Goal: Information Seeking & Learning: Learn about a topic

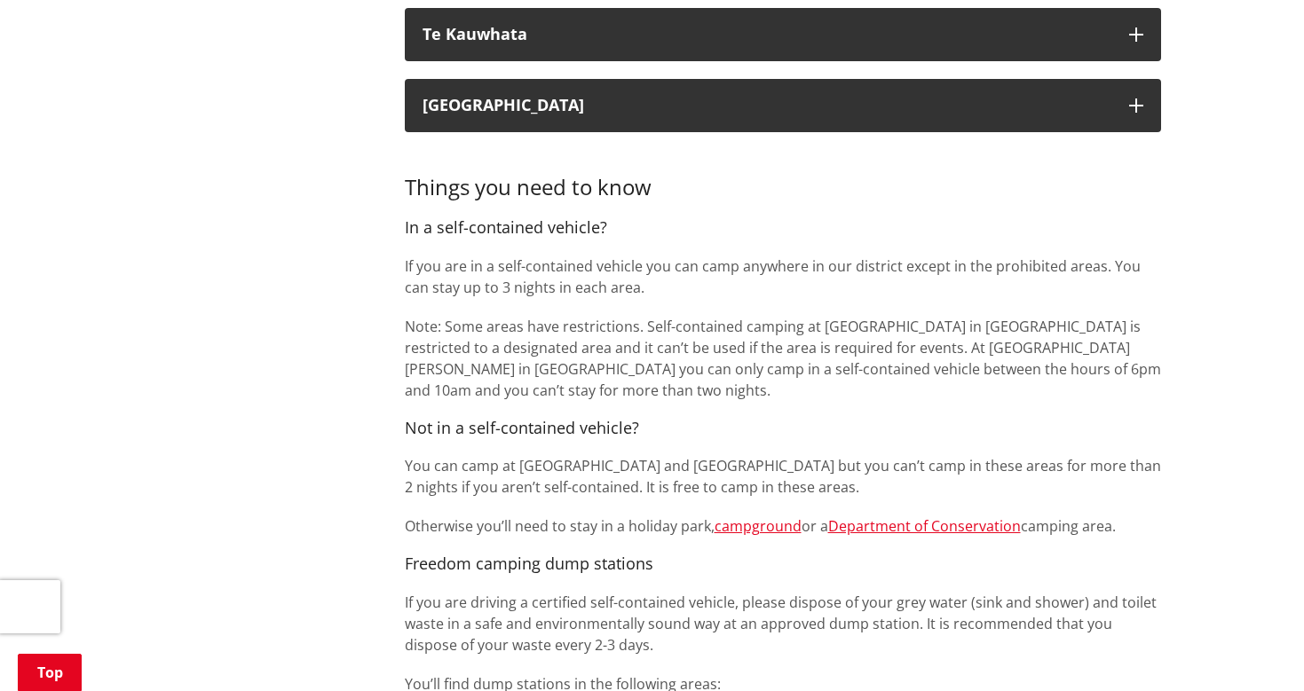
scroll to position [1149, 0]
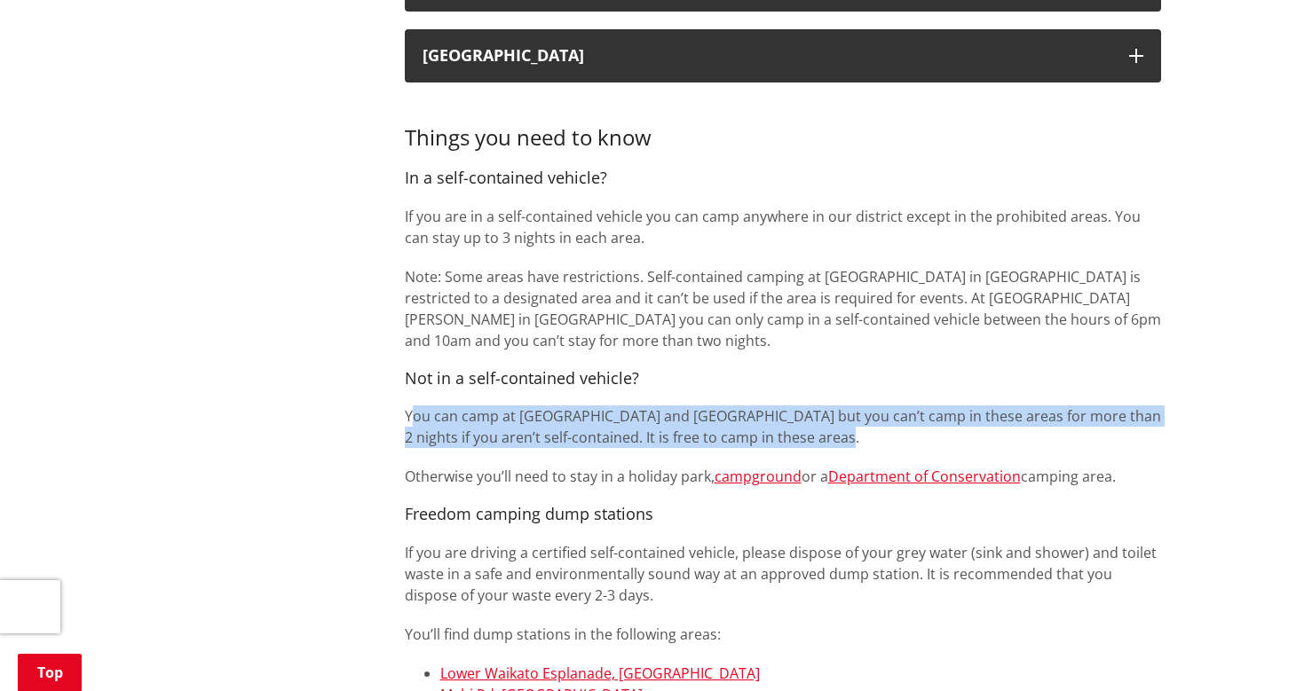
drag, startPoint x: 409, startPoint y: 415, endPoint x: 942, endPoint y: 423, distance: 533.4
click at [942, 423] on p "You can camp at [GEOGRAPHIC_DATA] and [GEOGRAPHIC_DATA] but you can’t camp in t…" at bounding box center [783, 427] width 756 height 43
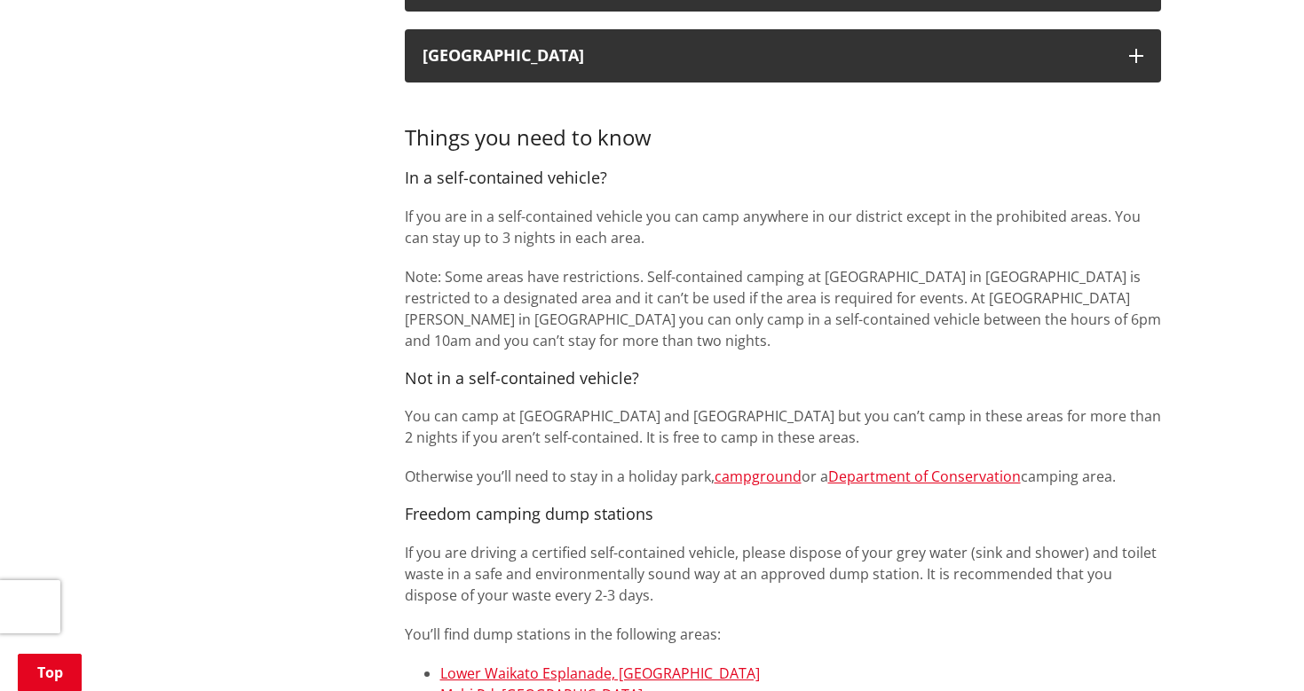
drag, startPoint x: 910, startPoint y: 432, endPoint x: 894, endPoint y: 423, distance: 18.3
click at [910, 432] on p "You can camp at [GEOGRAPHIC_DATA] and [GEOGRAPHIC_DATA] but you can’t camp in t…" at bounding box center [783, 427] width 756 height 43
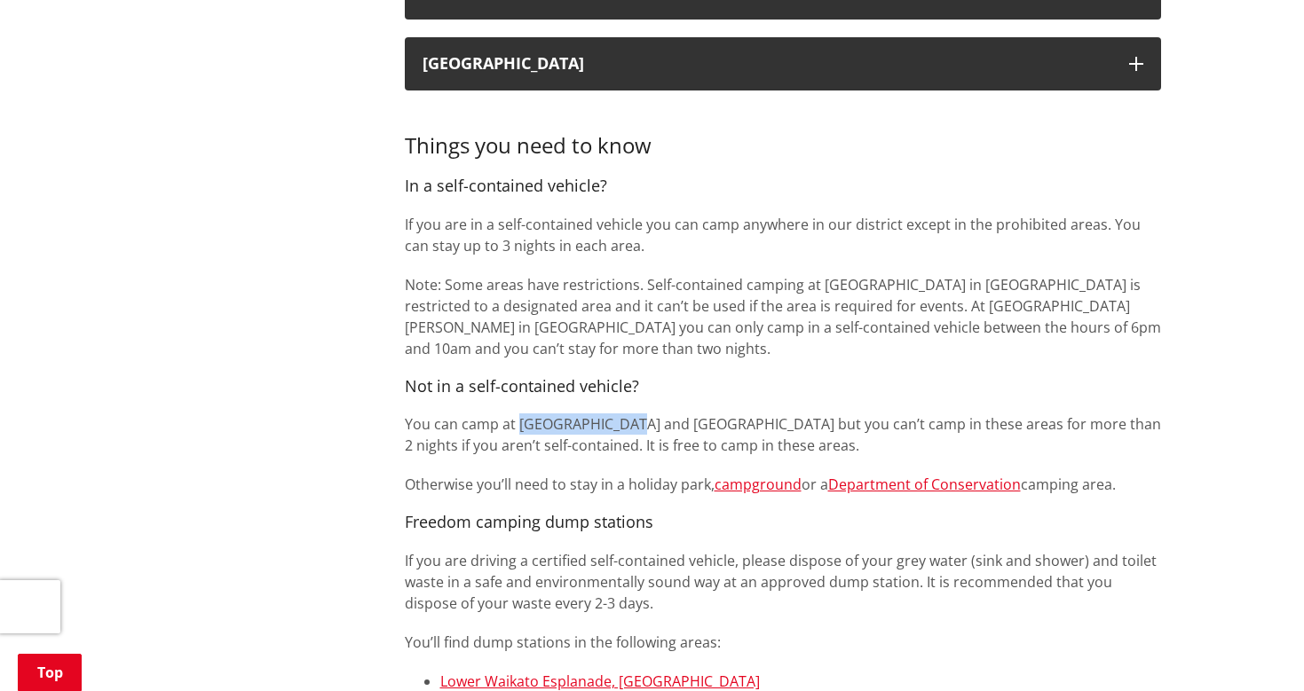
drag, startPoint x: 516, startPoint y: 415, endPoint x: 640, endPoint y: 412, distance: 123.4
click at [640, 414] on p "You can camp at [GEOGRAPHIC_DATA] and [GEOGRAPHIC_DATA] but you can’t camp in t…" at bounding box center [783, 435] width 756 height 43
copy p "Onewhero Domain"
click at [666, 378] on h4 "Not in a self-contained vehicle?" at bounding box center [783, 387] width 756 height 20
drag, startPoint x: 676, startPoint y: 416, endPoint x: 758, endPoint y: 415, distance: 81.6
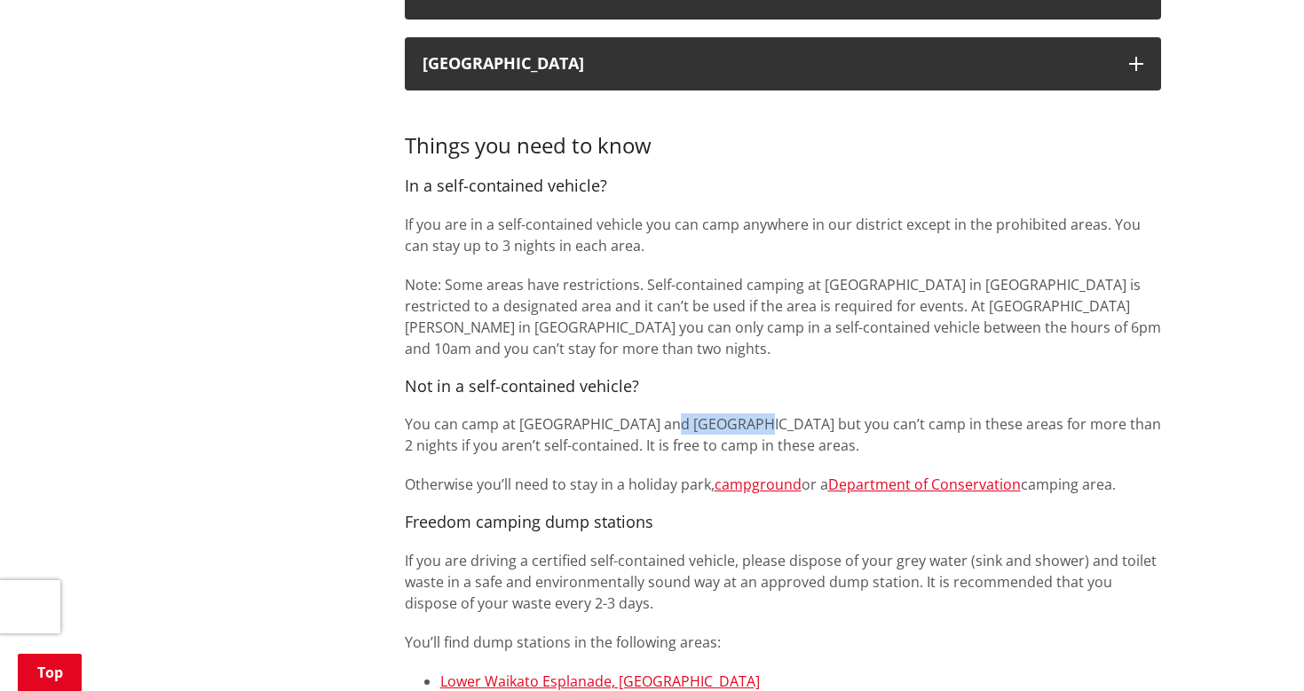
click at [760, 415] on p "You can camp at [GEOGRAPHIC_DATA] and [GEOGRAPHIC_DATA] but you can’t camp in t…" at bounding box center [783, 435] width 756 height 43
copy p "Te Kauwhata"
click at [799, 363] on div "Things you need to know In a self-contained vehicle? If you are in a self-conta…" at bounding box center [783, 480] width 756 height 745
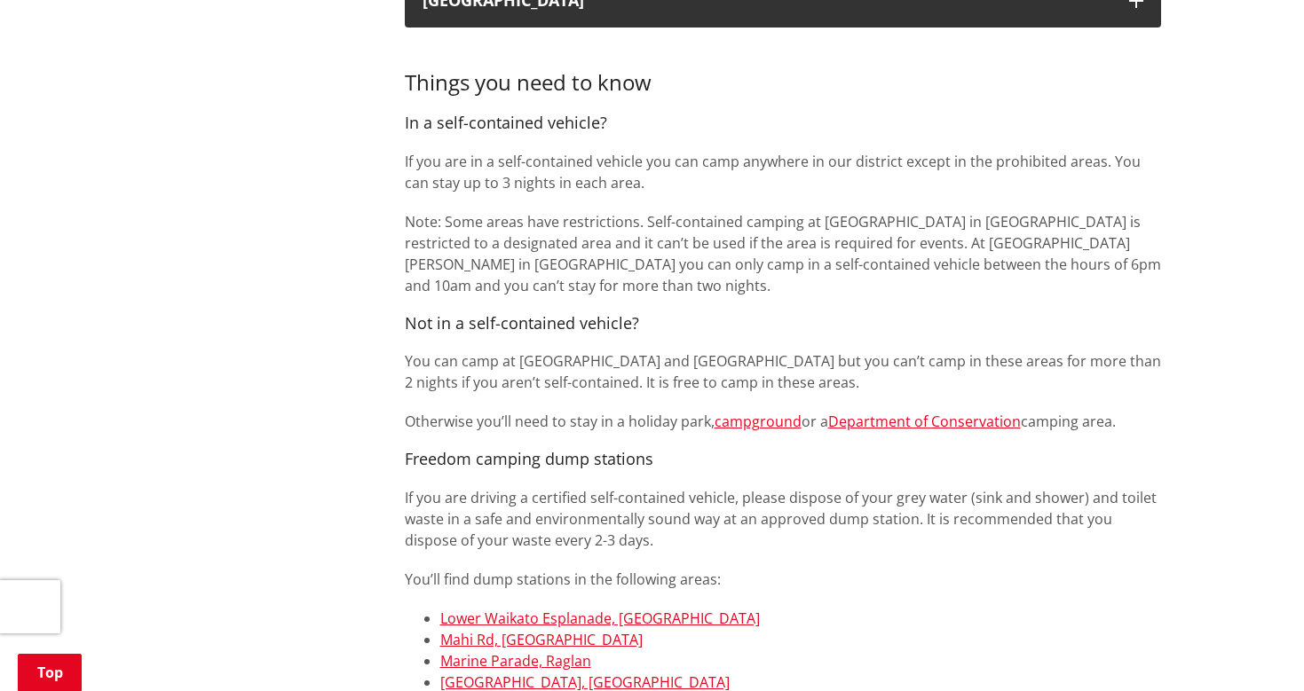
scroll to position [1258, 0]
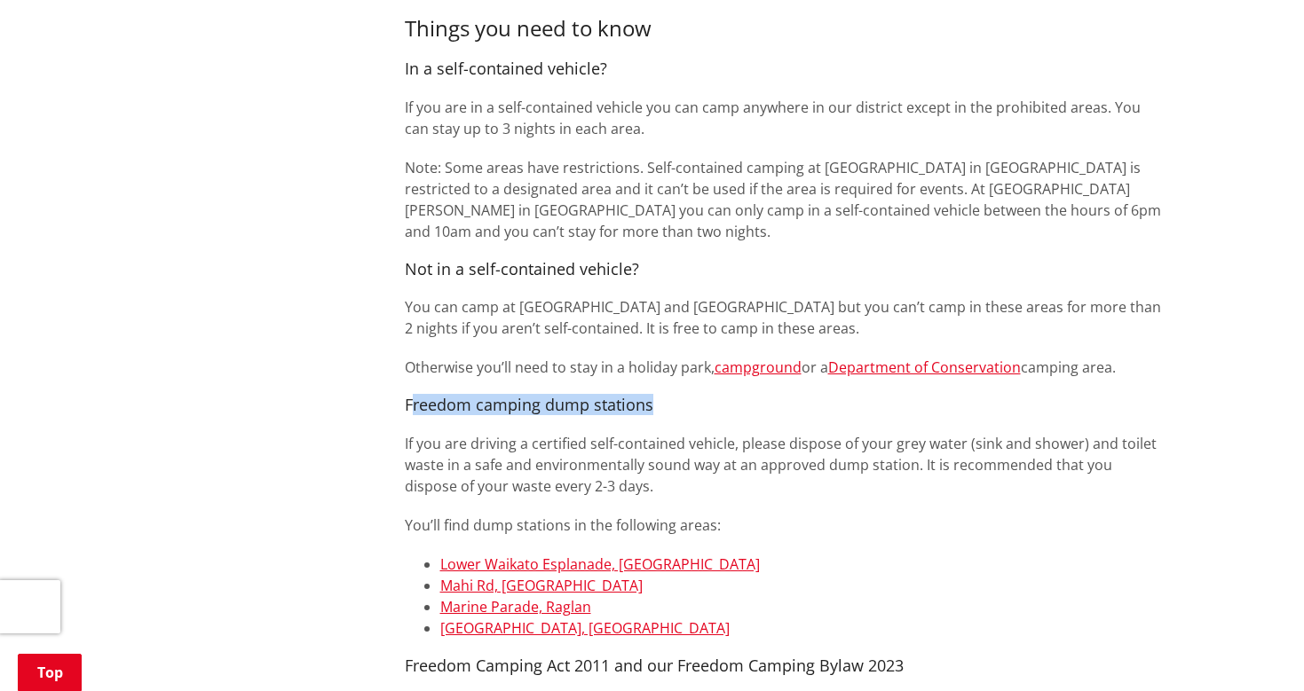
drag, startPoint x: 412, startPoint y: 398, endPoint x: 783, endPoint y: 398, distance: 370.9
click at [783, 399] on h4 "Freedom camping dump stations" at bounding box center [783, 406] width 756 height 20
click at [783, 398] on h4 "Freedom camping dump stations" at bounding box center [783, 406] width 756 height 20
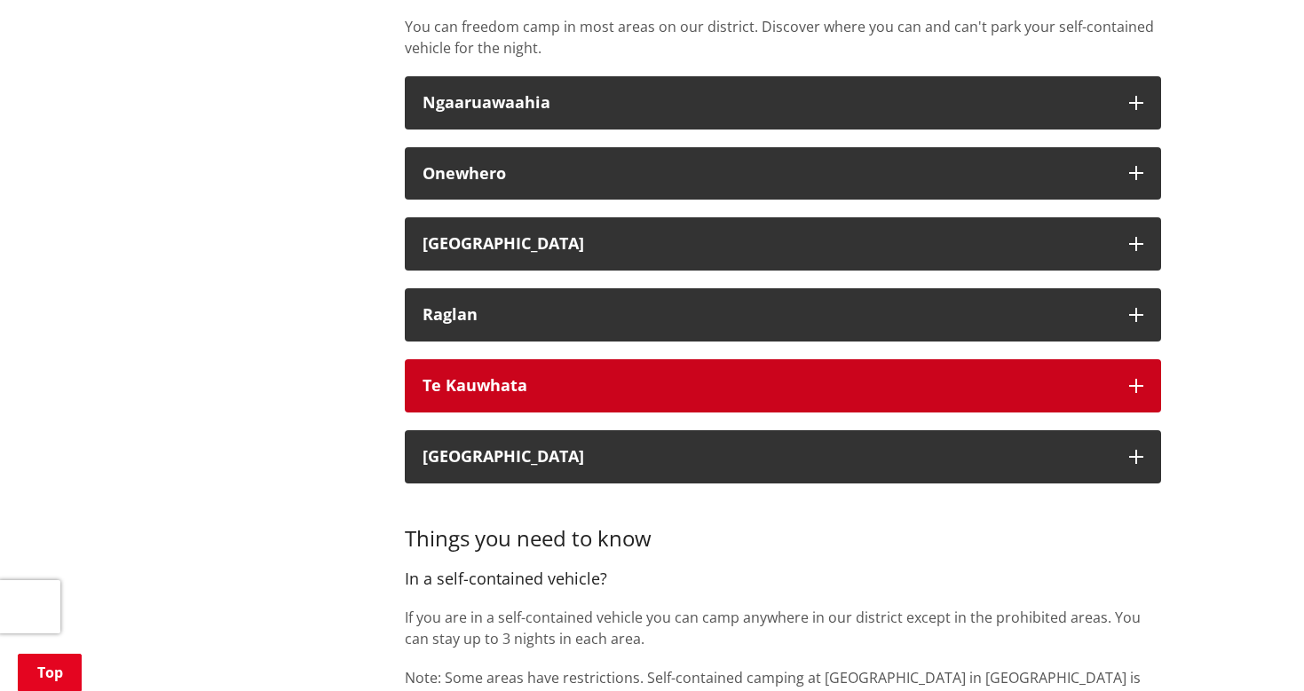
scroll to position [742, 0]
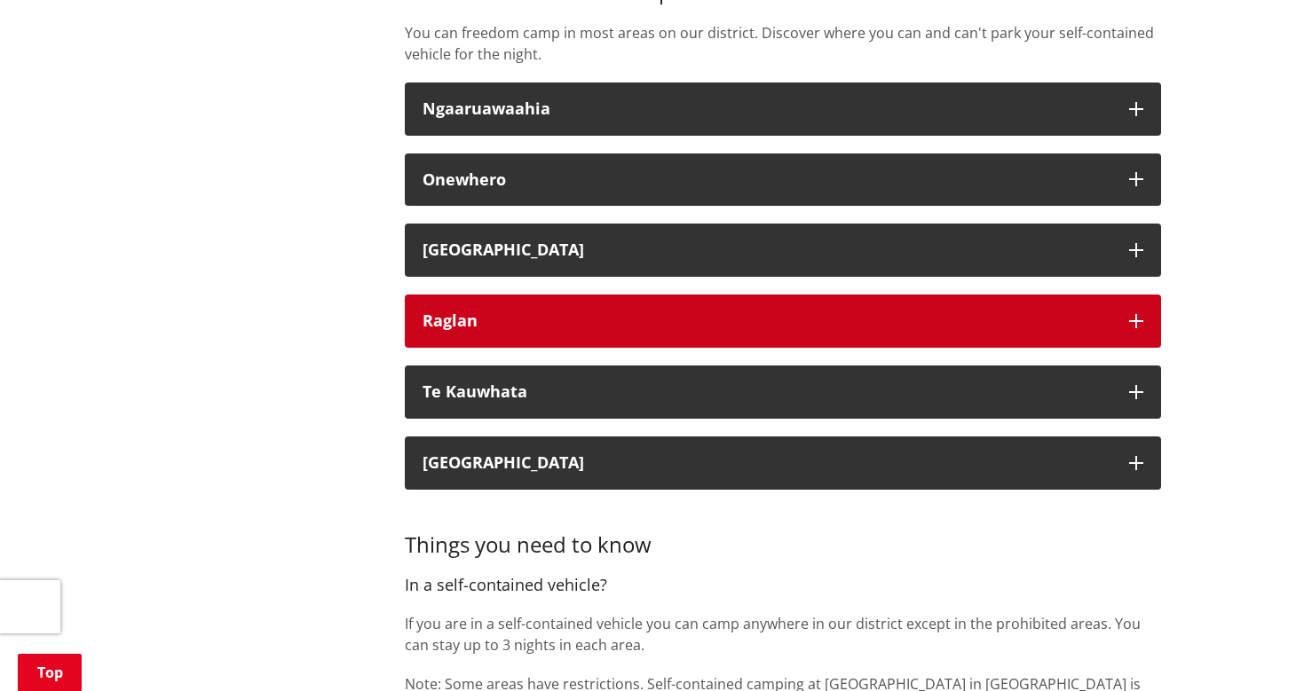
click at [724, 316] on div "Raglan" at bounding box center [766, 321] width 689 height 18
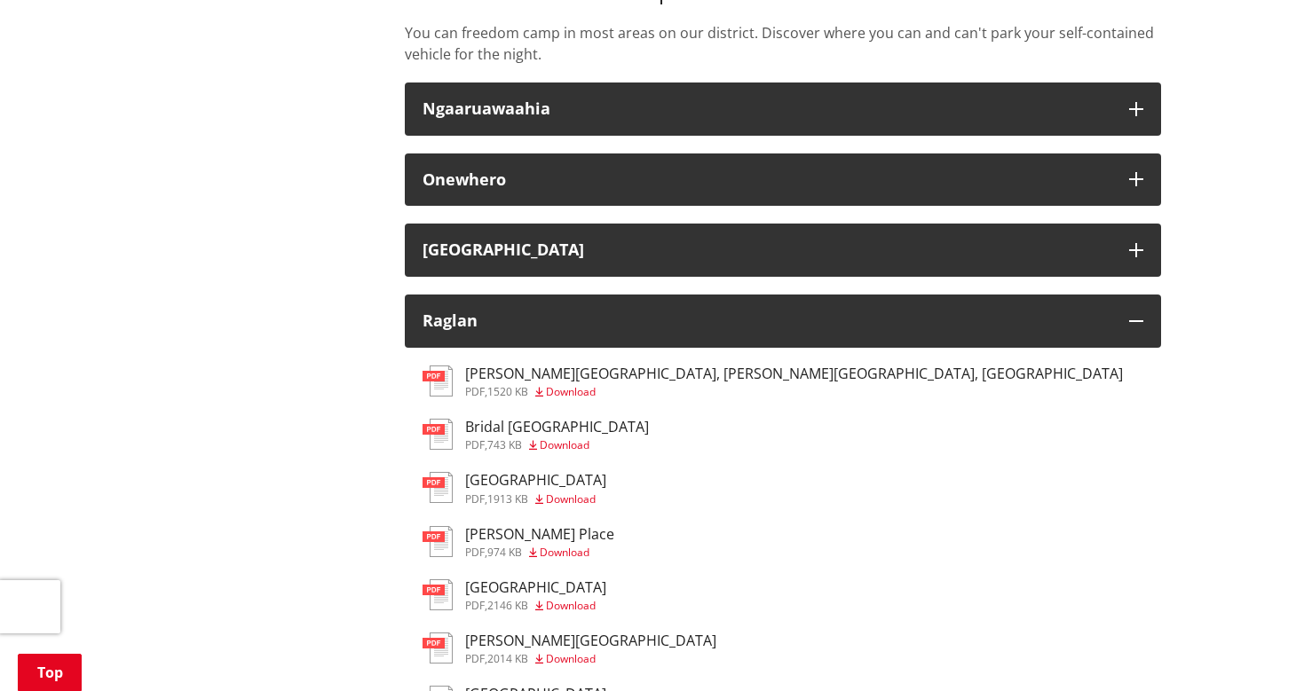
click at [582, 377] on div "[PERSON_NAME][GEOGRAPHIC_DATA], [PERSON_NAME][GEOGRAPHIC_DATA], [GEOGRAPHIC_DAT…" at bounding box center [794, 382] width 658 height 32
click at [475, 437] on span "pdf" at bounding box center [475, 444] width 20 height 15
click at [482, 481] on h3 "[GEOGRAPHIC_DATA]" at bounding box center [535, 480] width 141 height 17
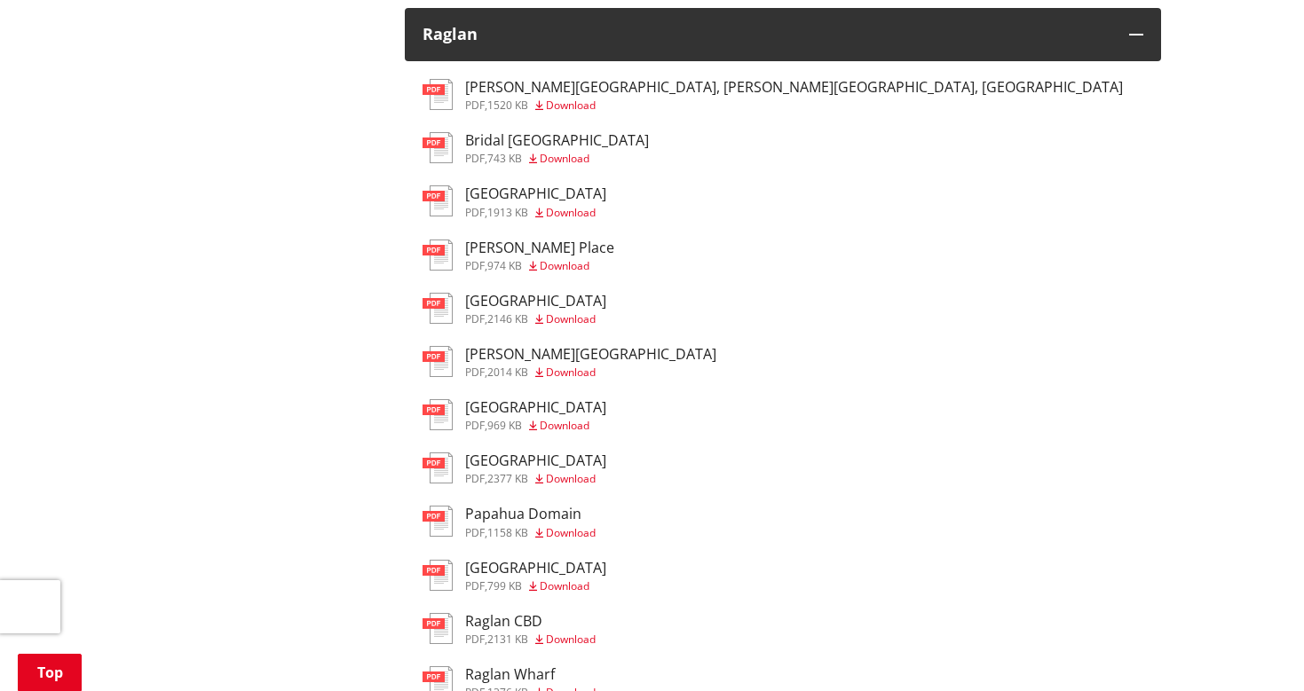
scroll to position [1044, 0]
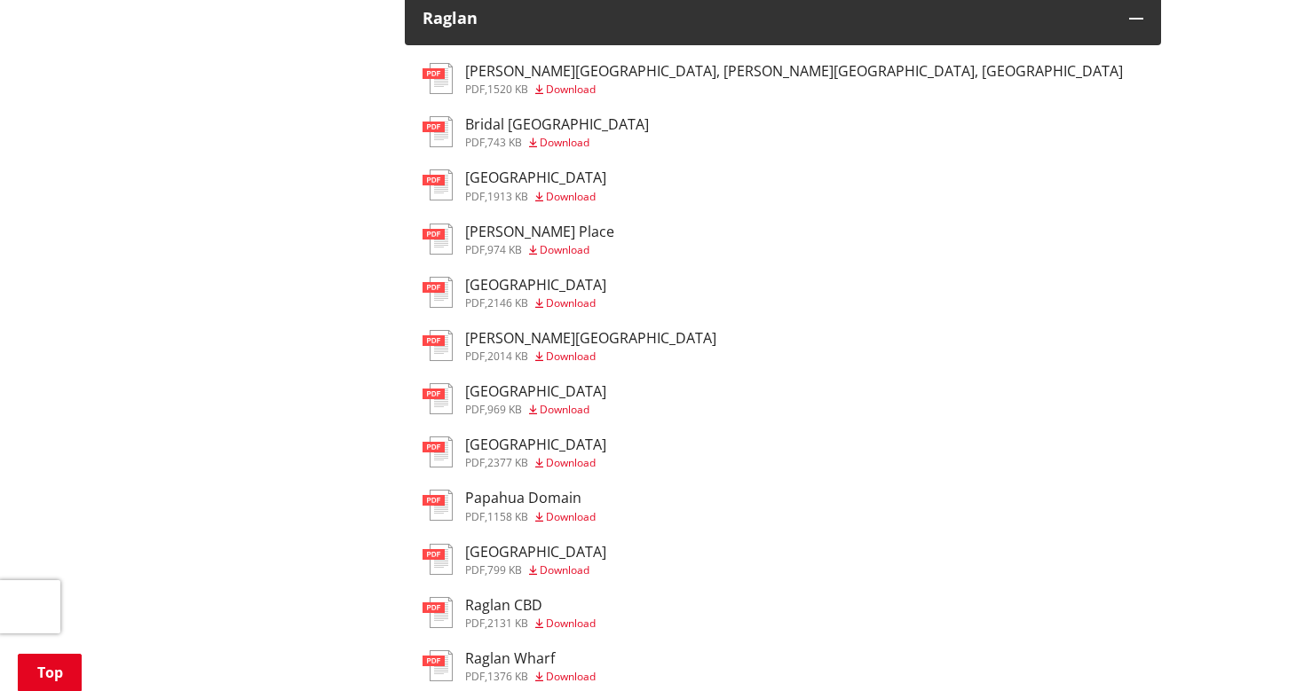
click at [486, 232] on h3 "[PERSON_NAME] Place" at bounding box center [539, 232] width 149 height 17
click at [498, 283] on h3 "[GEOGRAPHIC_DATA]" at bounding box center [535, 285] width 141 height 17
click at [495, 349] on span "2014 KB" at bounding box center [507, 356] width 41 height 15
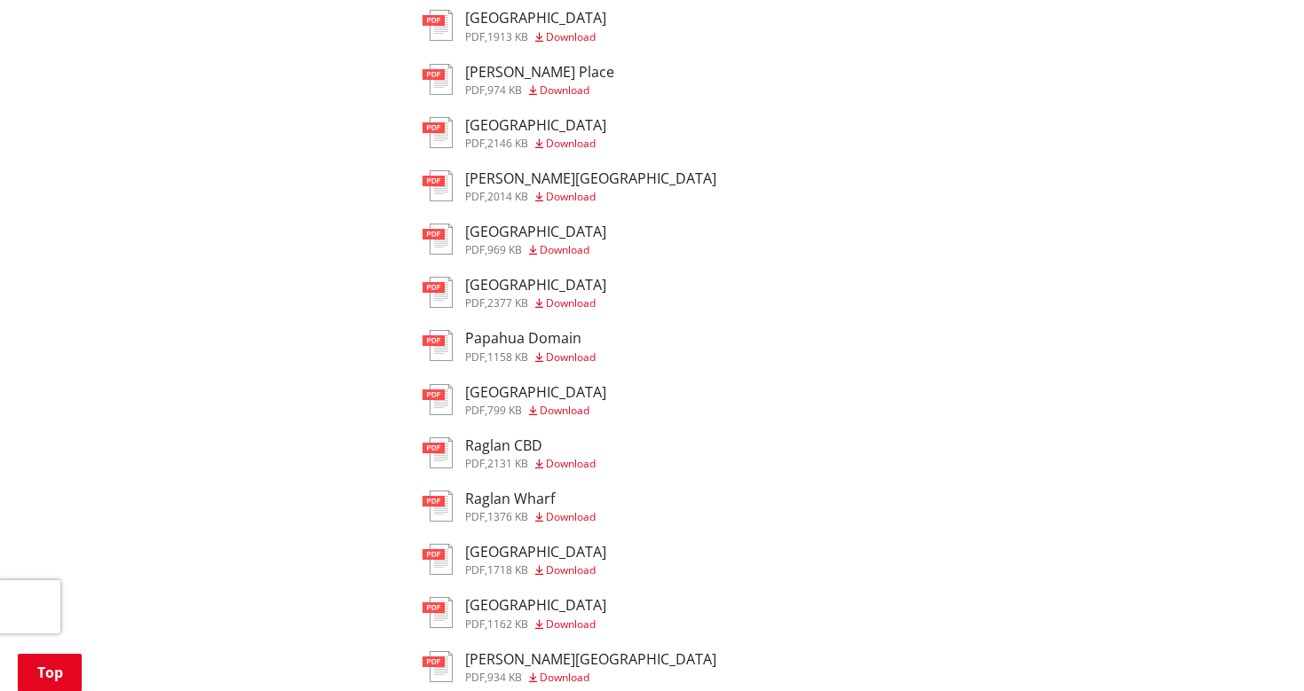
scroll to position [1207, 0]
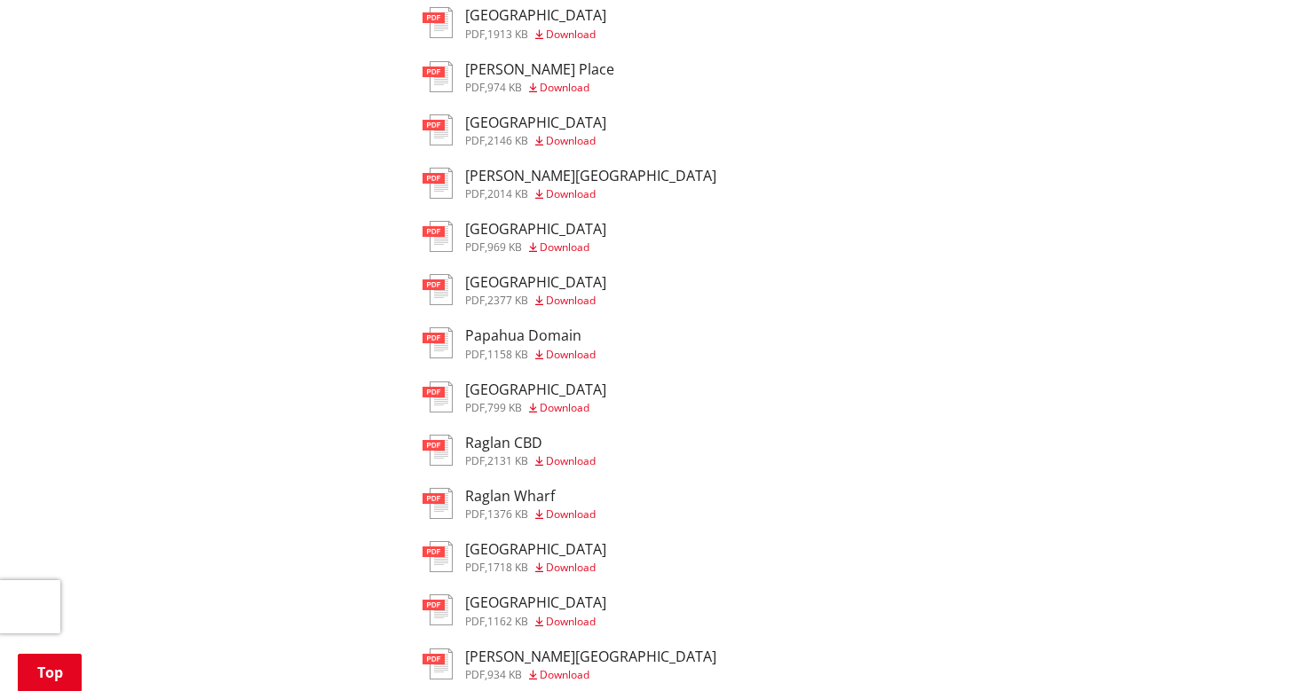
click at [484, 274] on h3 "[GEOGRAPHIC_DATA]" at bounding box center [535, 282] width 141 height 17
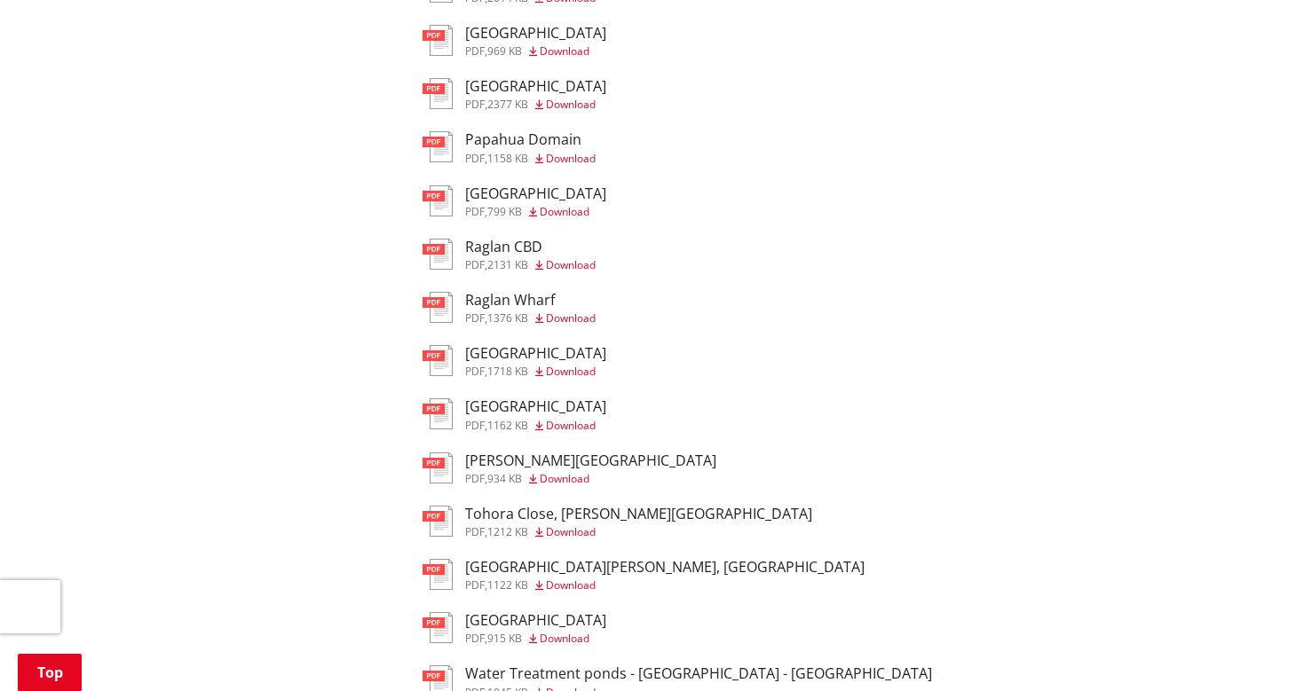
scroll to position [1413, 0]
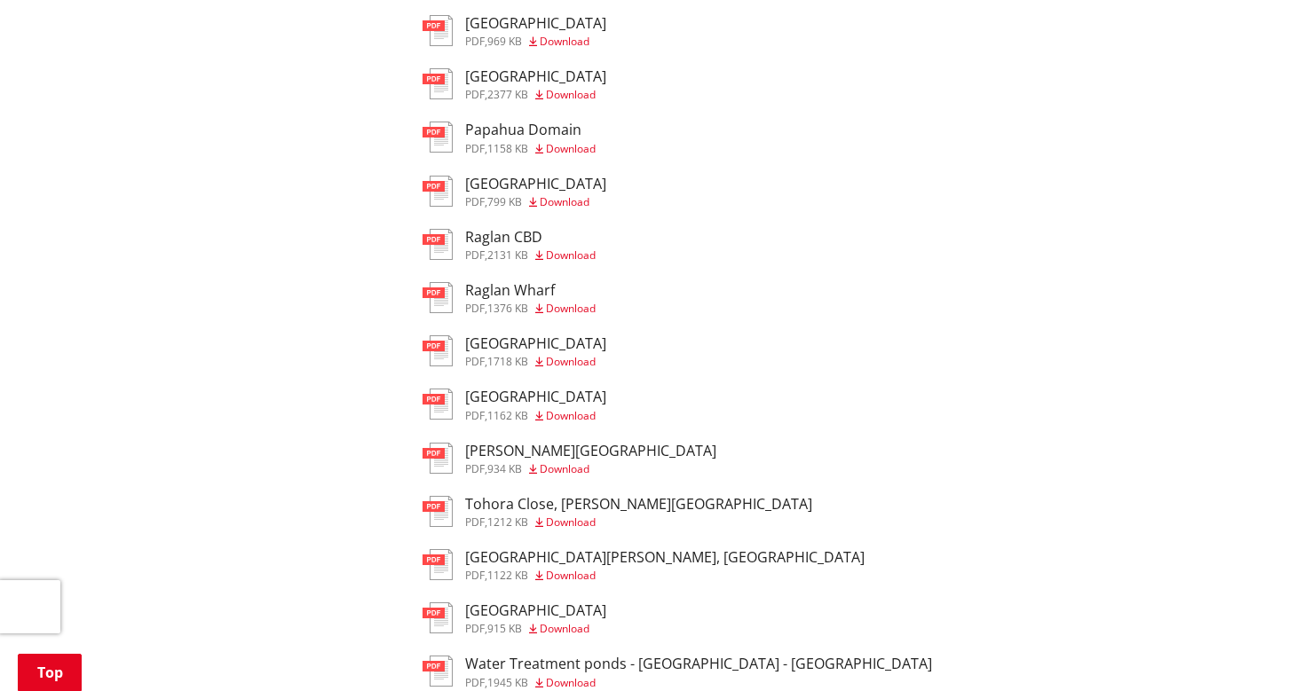
click at [496, 408] on span "1162 KB" at bounding box center [507, 415] width 41 height 15
click at [505, 448] on h3 "[PERSON_NAME][GEOGRAPHIC_DATA]" at bounding box center [590, 451] width 251 height 17
click at [508, 425] on ul "pdf [PERSON_NAME][GEOGRAPHIC_DATA], [PERSON_NAME][GEOGRAPHIC_DATA], [GEOGRAPHIC…" at bounding box center [782, 193] width 721 height 997
click at [508, 461] on span "934 KB" at bounding box center [504, 468] width 35 height 15
click at [513, 496] on h3 "Tohora Close, [PERSON_NAME][GEOGRAPHIC_DATA]" at bounding box center [638, 504] width 347 height 17
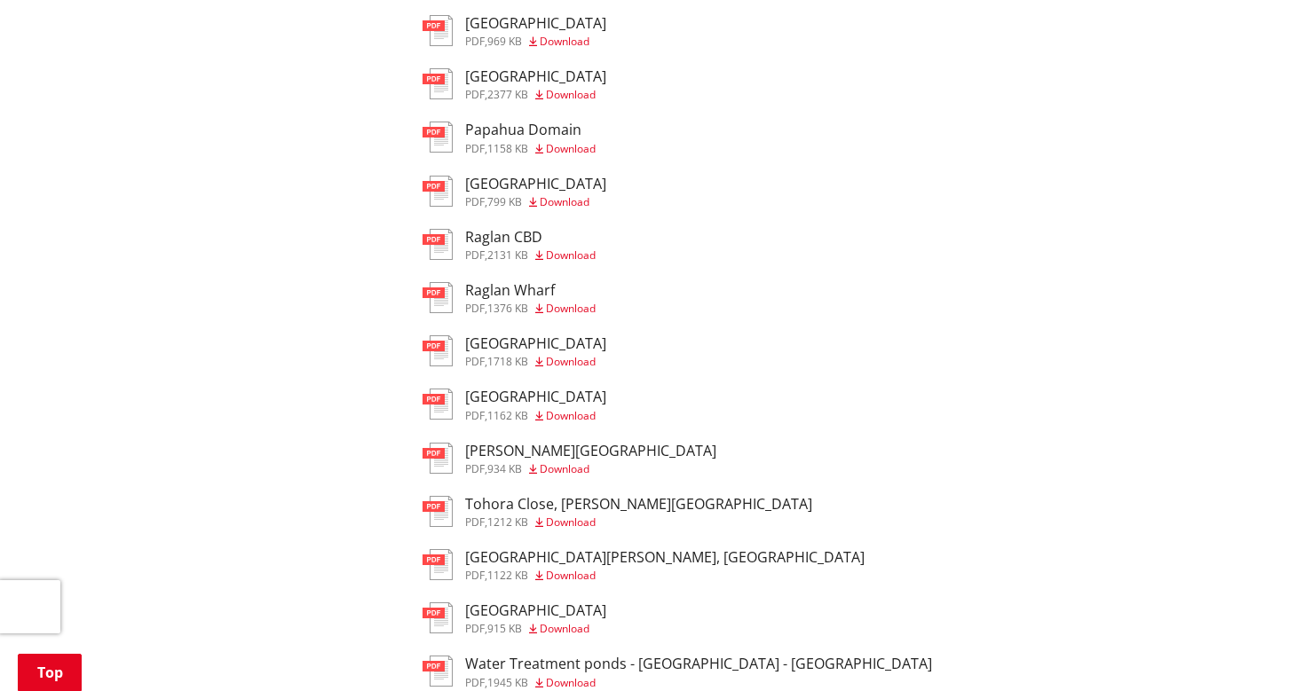
click at [518, 568] on span "1122 KB" at bounding box center [507, 575] width 41 height 15
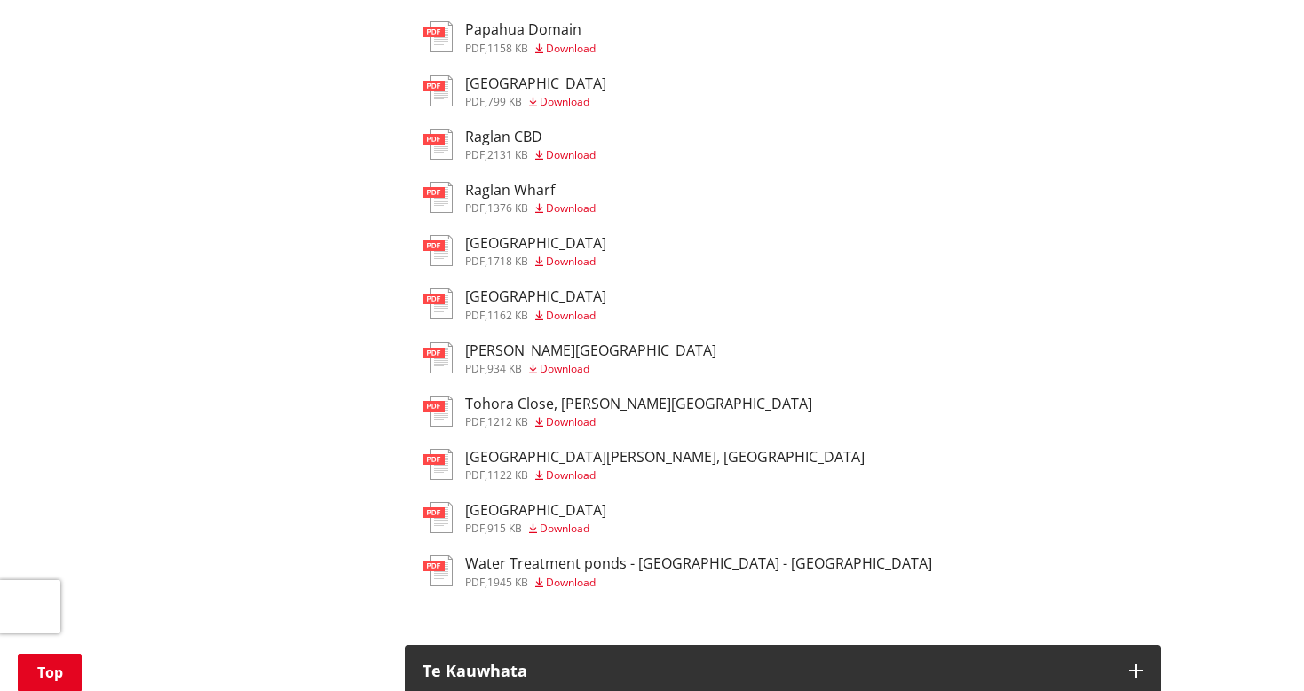
scroll to position [1643, 0]
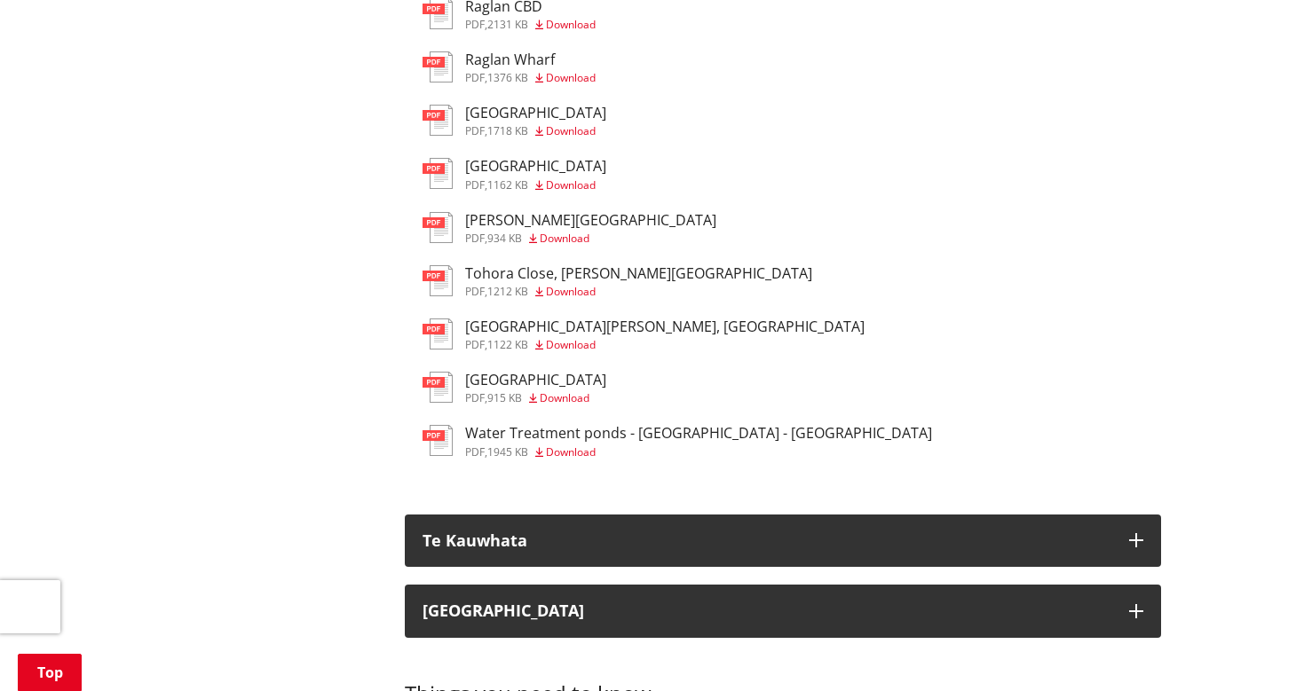
click at [493, 391] on span "915 KB" at bounding box center [504, 397] width 35 height 15
click at [467, 425] on h3 "Water Treatment ponds - [GEOGRAPHIC_DATA] - [GEOGRAPHIC_DATA]" at bounding box center [698, 433] width 467 height 17
